Goal: Check status: Check status

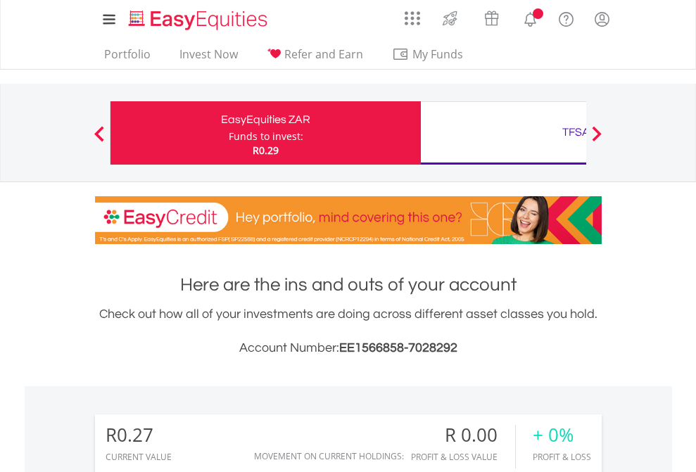
scroll to position [135, 221]
click at [229, 133] on div "Funds to invest:" at bounding box center [266, 136] width 75 height 14
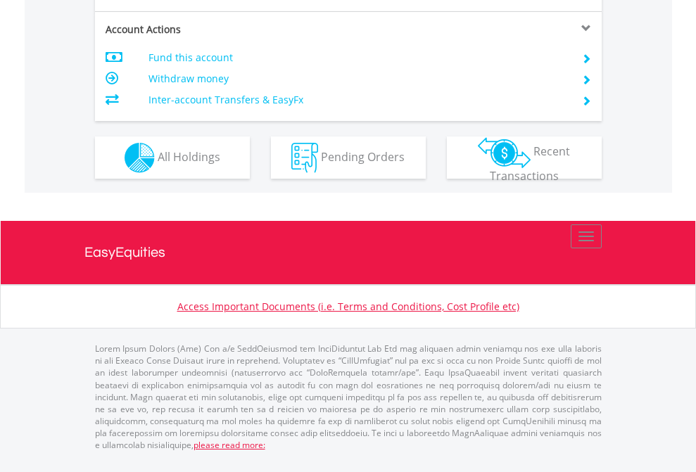
scroll to position [1321, 0]
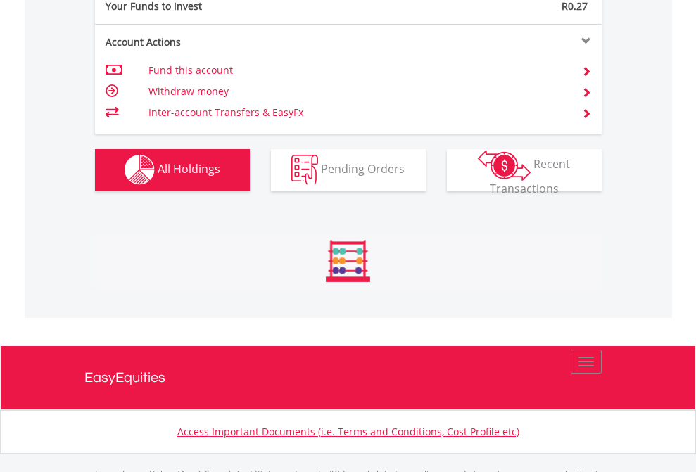
scroll to position [1393, 0]
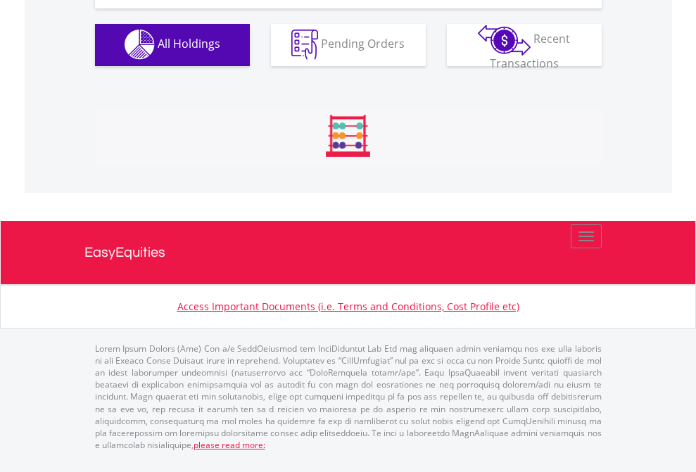
scroll to position [1393, 0]
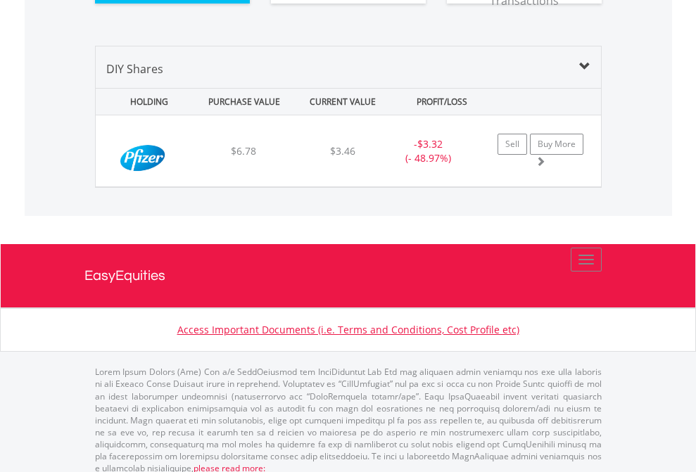
scroll to position [1565, 0]
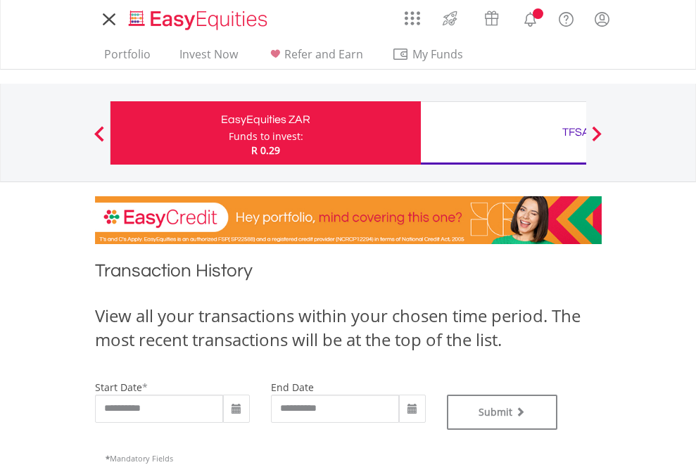
type input "**********"
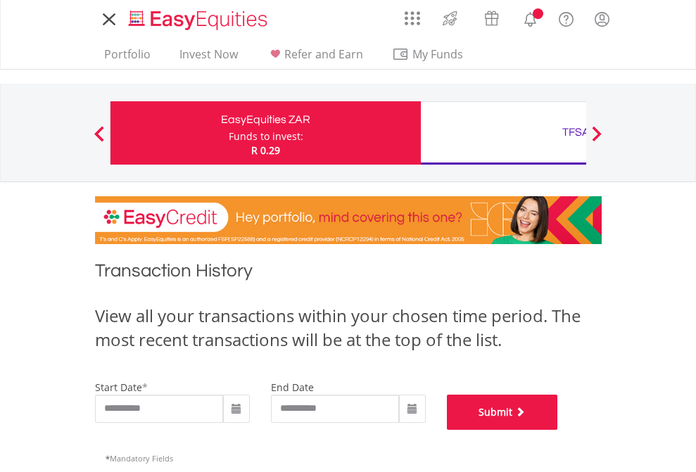
click at [558, 430] on button "Submit" at bounding box center [502, 412] width 111 height 35
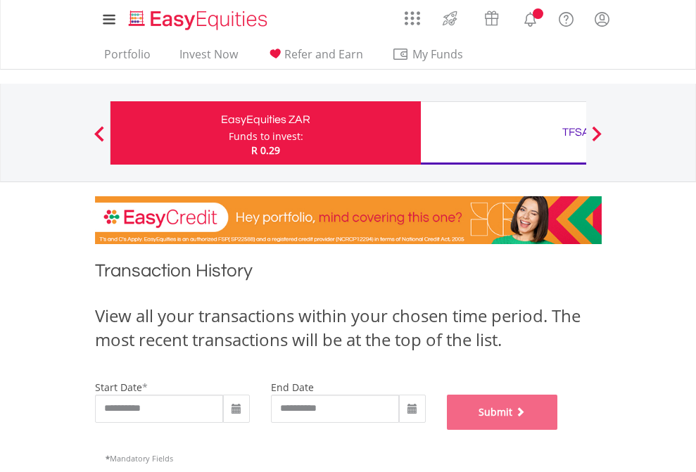
scroll to position [571, 0]
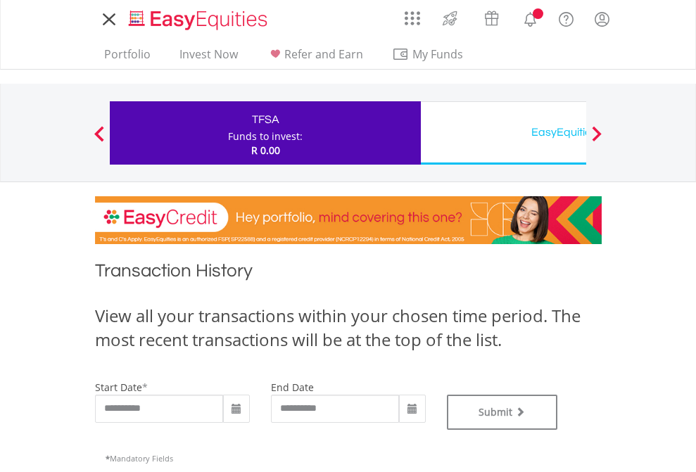
type input "**********"
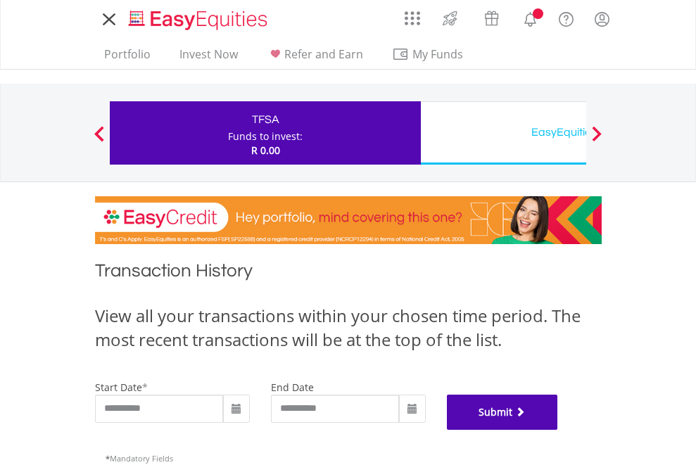
click at [558, 430] on button "Submit" at bounding box center [502, 412] width 111 height 35
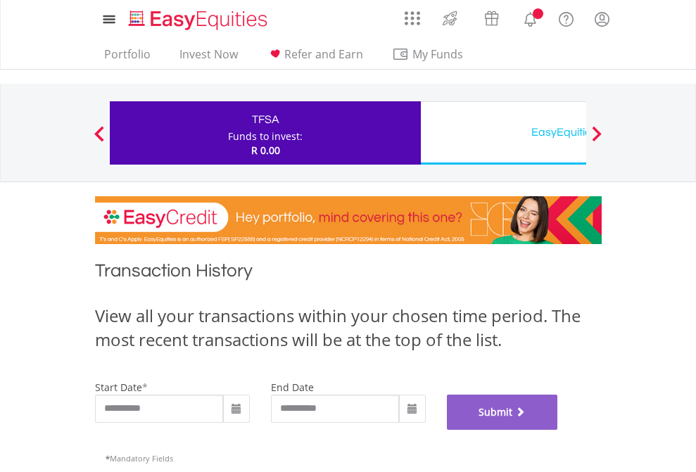
scroll to position [571, 0]
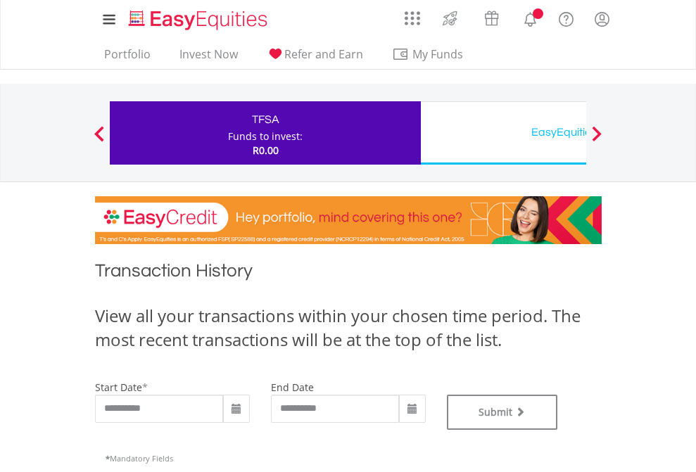
click at [503, 133] on div "EasyEquities USD" at bounding box center [575, 132] width 293 height 20
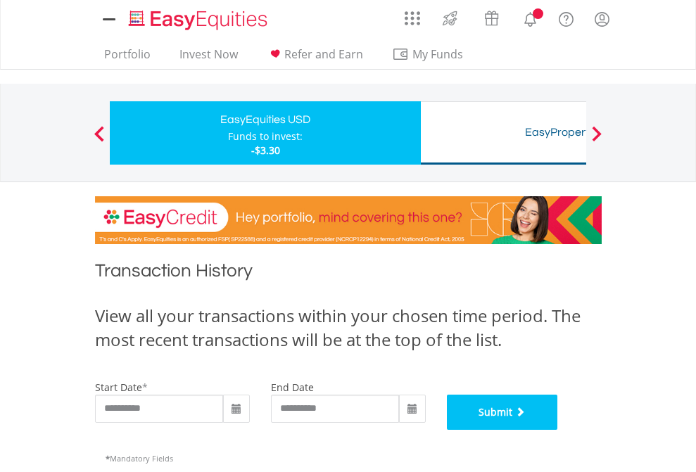
click at [558, 430] on button "Submit" at bounding box center [502, 412] width 111 height 35
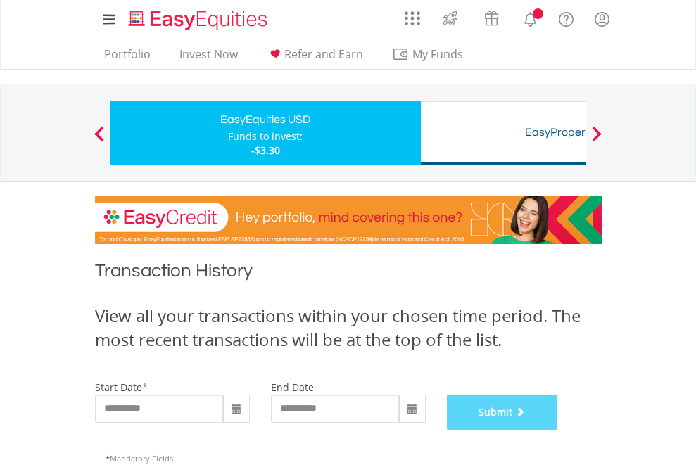
scroll to position [571, 0]
